Goal: Information Seeking & Learning: Learn about a topic

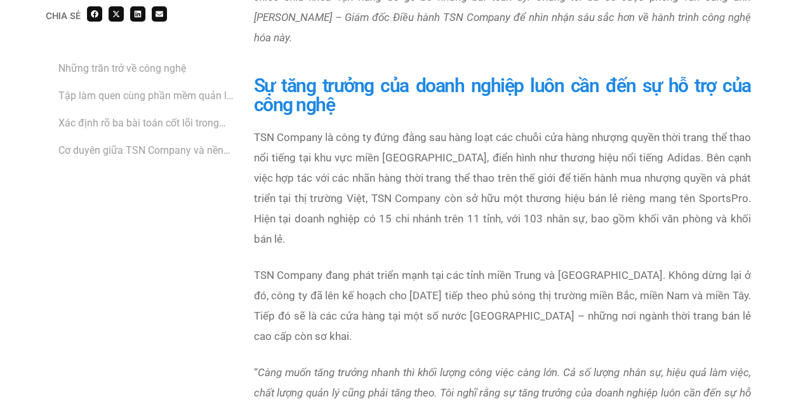
scroll to position [707, 0]
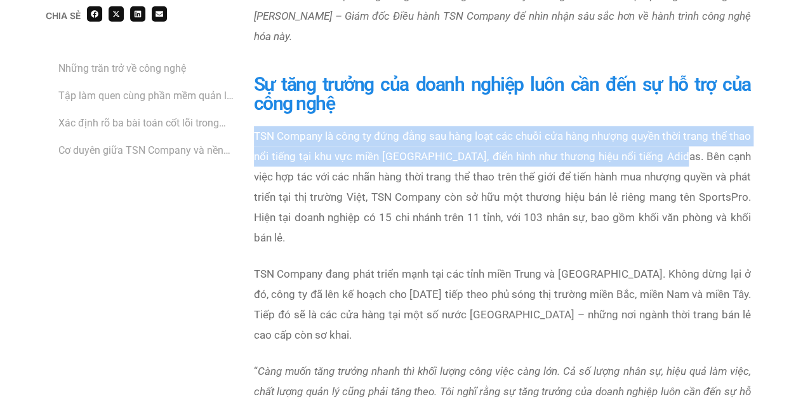
drag, startPoint x: 250, startPoint y: 116, endPoint x: 703, endPoint y: 137, distance: 453.8
click at [703, 137] on div "TSN Company là công ty đứng đằng sau hàng loạt các chuỗi cửa hàng nhượng quyền …" at bounding box center [503, 281] width 510 height 324
copy p "TSN Company là công ty đứng đằng sau hàng loạt các chuỗi cửa hàng nhượng quyền …"
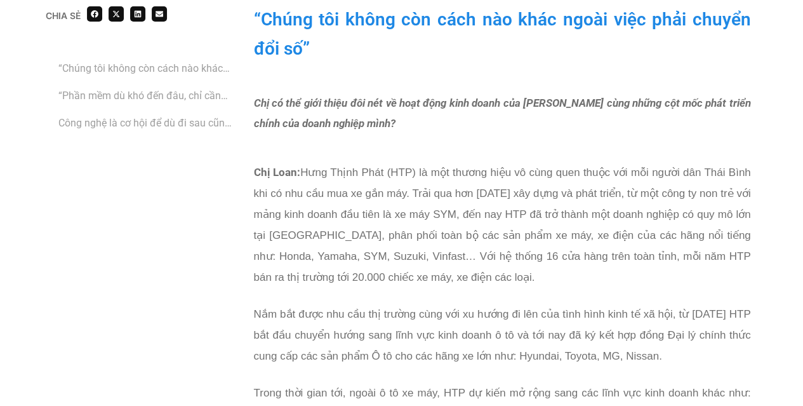
scroll to position [1134, 0]
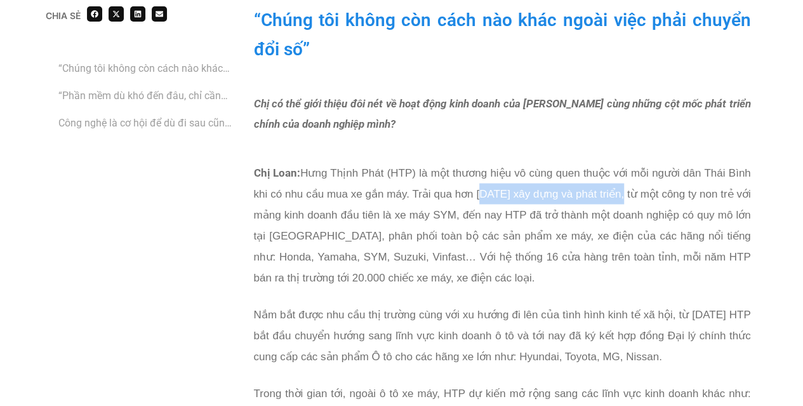
drag, startPoint x: 482, startPoint y: 172, endPoint x: 635, endPoint y: 169, distance: 153.1
click at [635, 169] on span "Chị Loan: Hưng Thịnh Phát (HTP) là một thương hiệu vô cùng quen thuộc với mỗi n…" at bounding box center [502, 224] width 497 height 117
copy span "[DATE] xây dựng và phát triển"
